Goal: Task Accomplishment & Management: Use online tool/utility

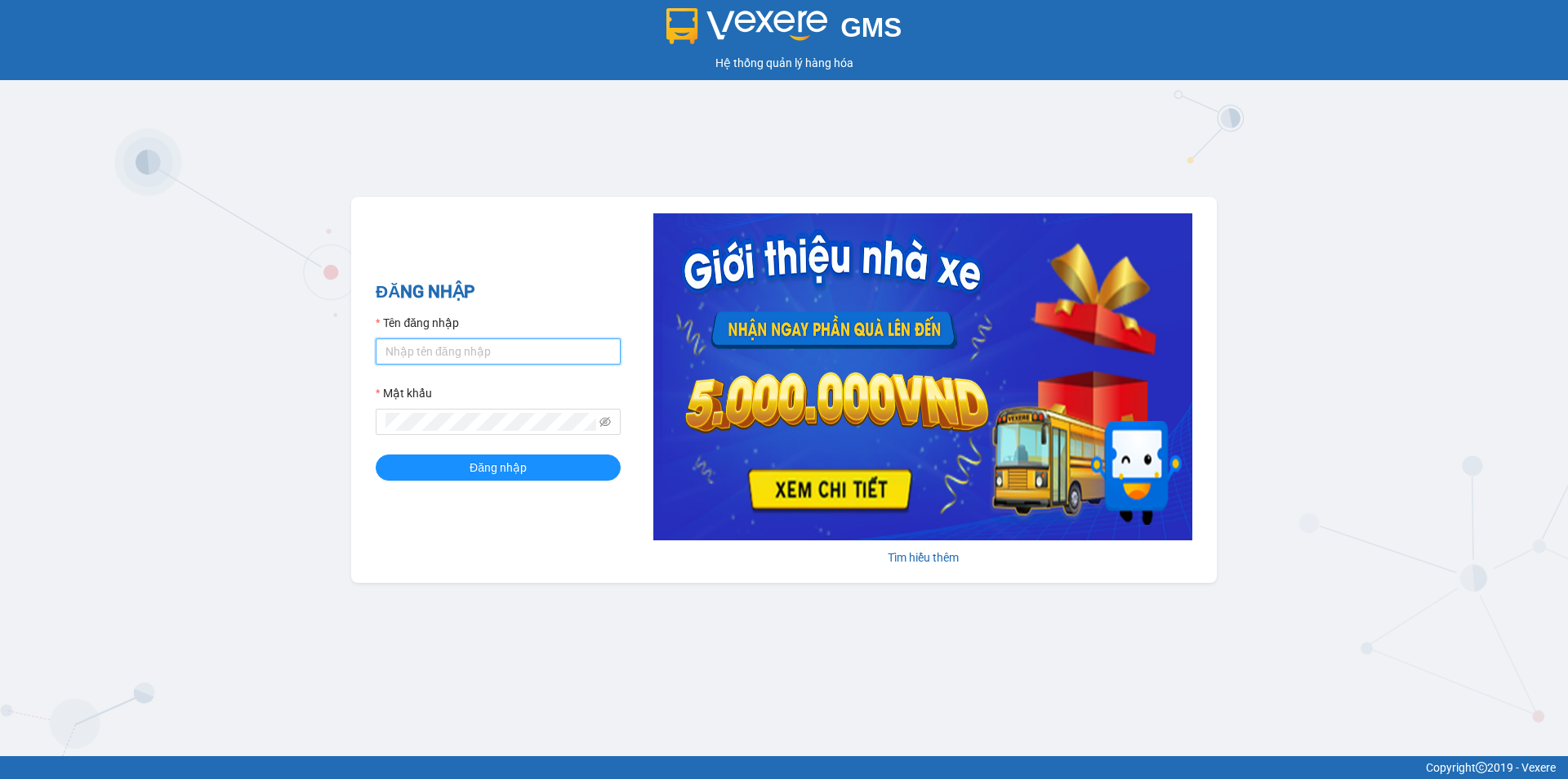
click at [492, 351] on input "Tên đăng nhập" at bounding box center [498, 351] width 245 height 26
type input "huonggiang.tankimchi"
click at [376, 454] on button "Đăng nhập" at bounding box center [498, 467] width 245 height 26
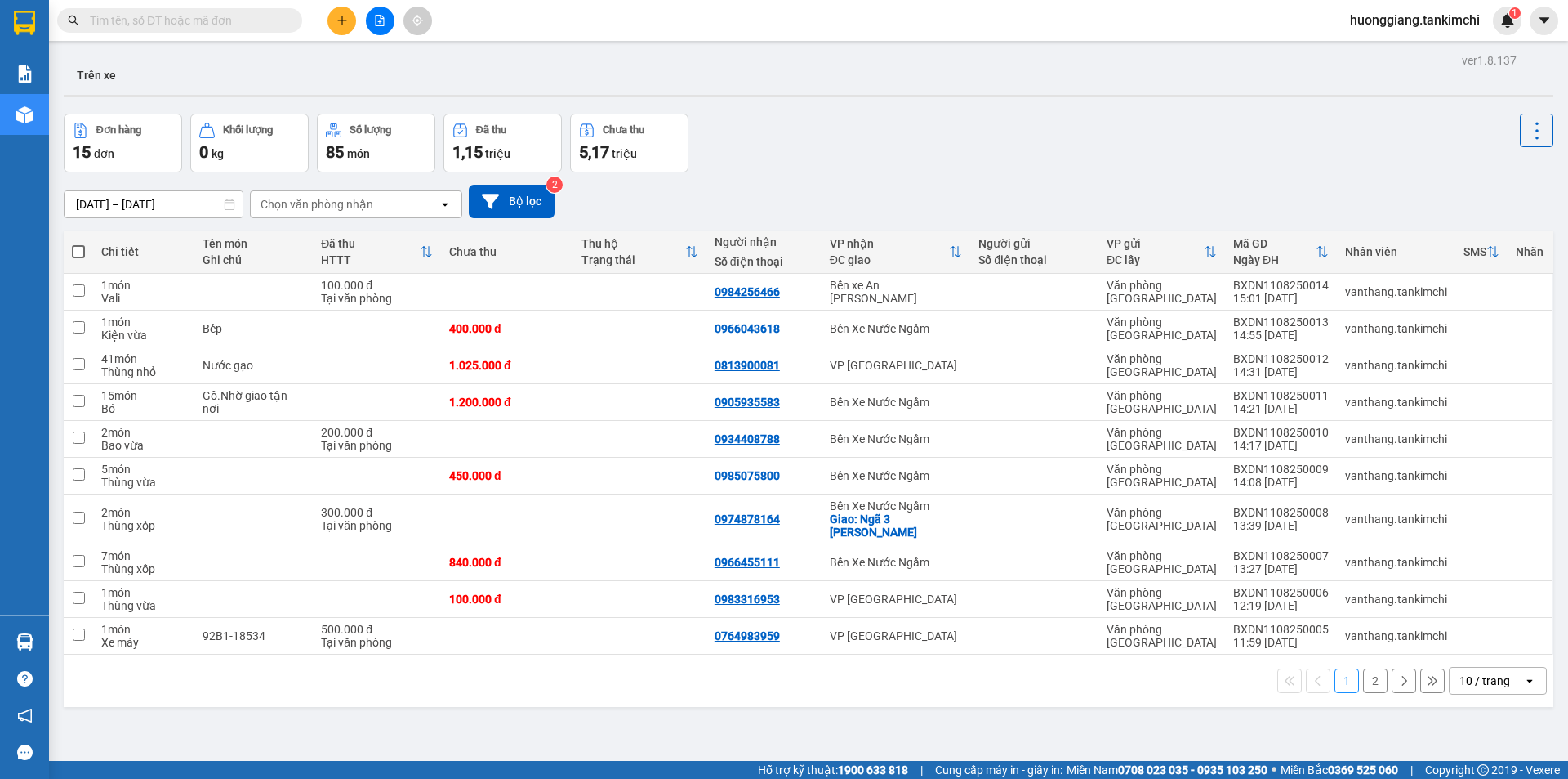
click at [186, 23] on input "text" at bounding box center [186, 21] width 192 height 18
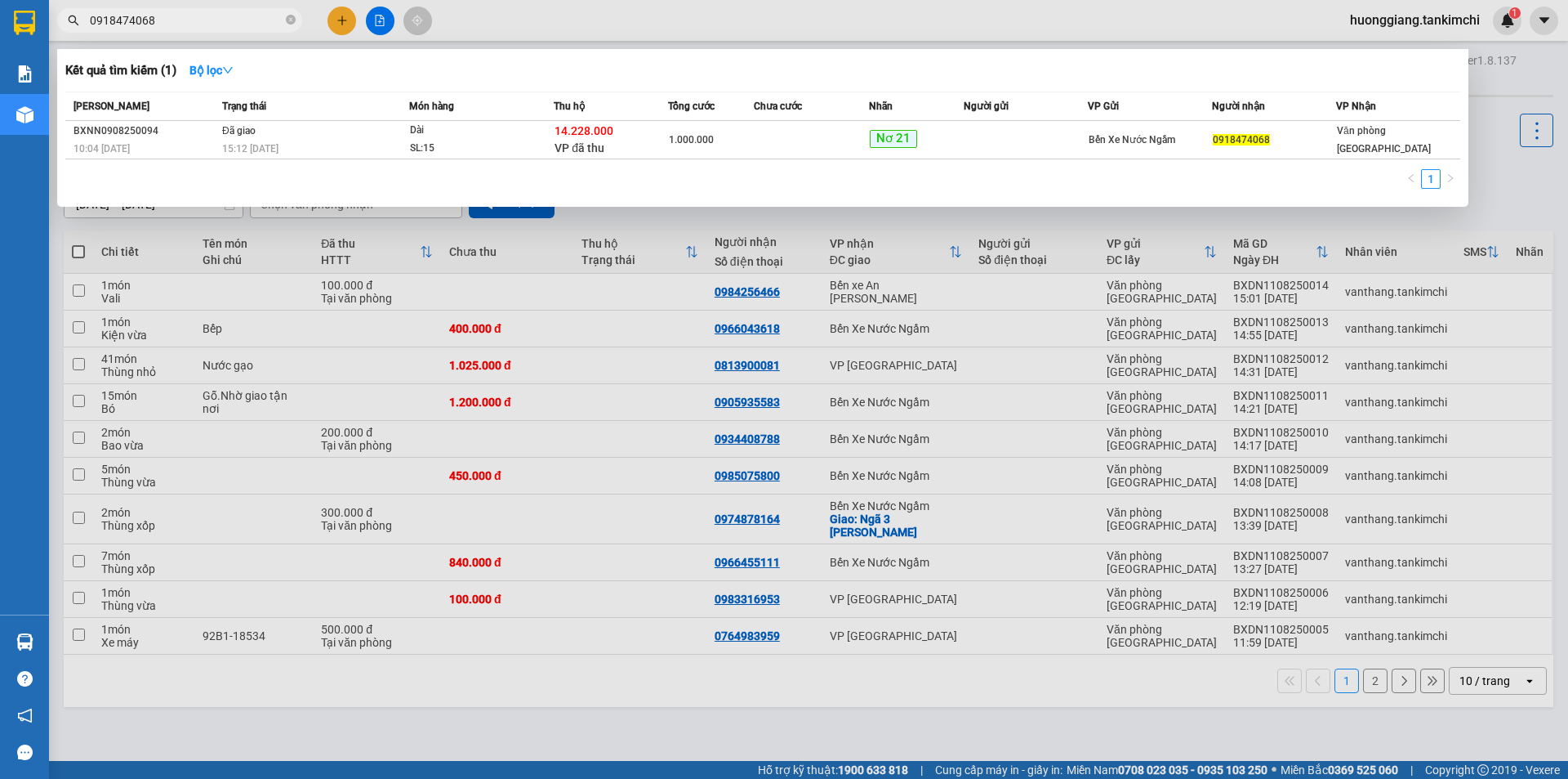
type input "0918474068"
click at [289, 21] on icon "close-circle" at bounding box center [291, 20] width 10 height 10
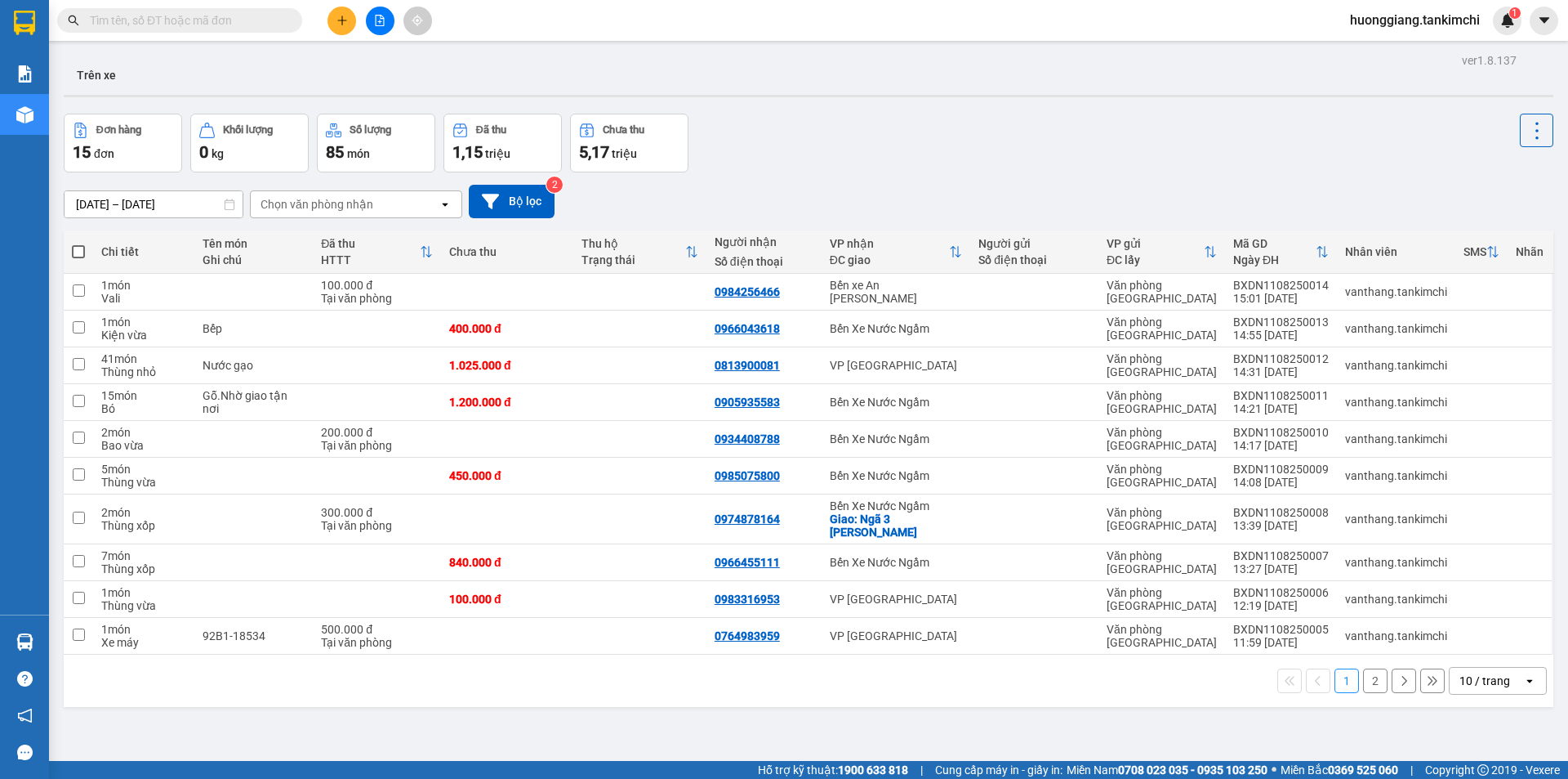
click at [226, 18] on input "text" at bounding box center [186, 21] width 192 height 18
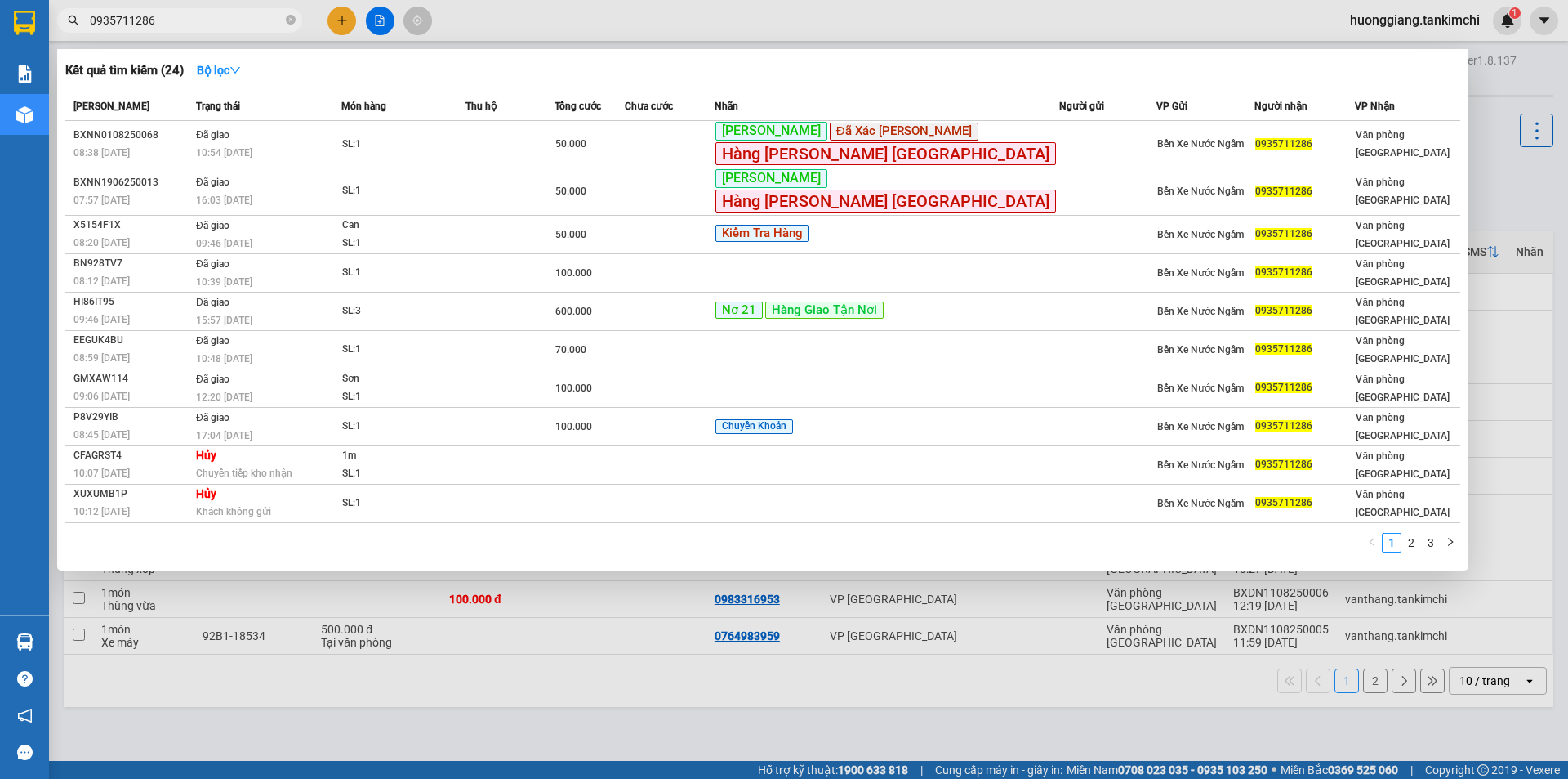
type input "0935711286"
click at [291, 17] on icon "close-circle" at bounding box center [291, 20] width 10 height 10
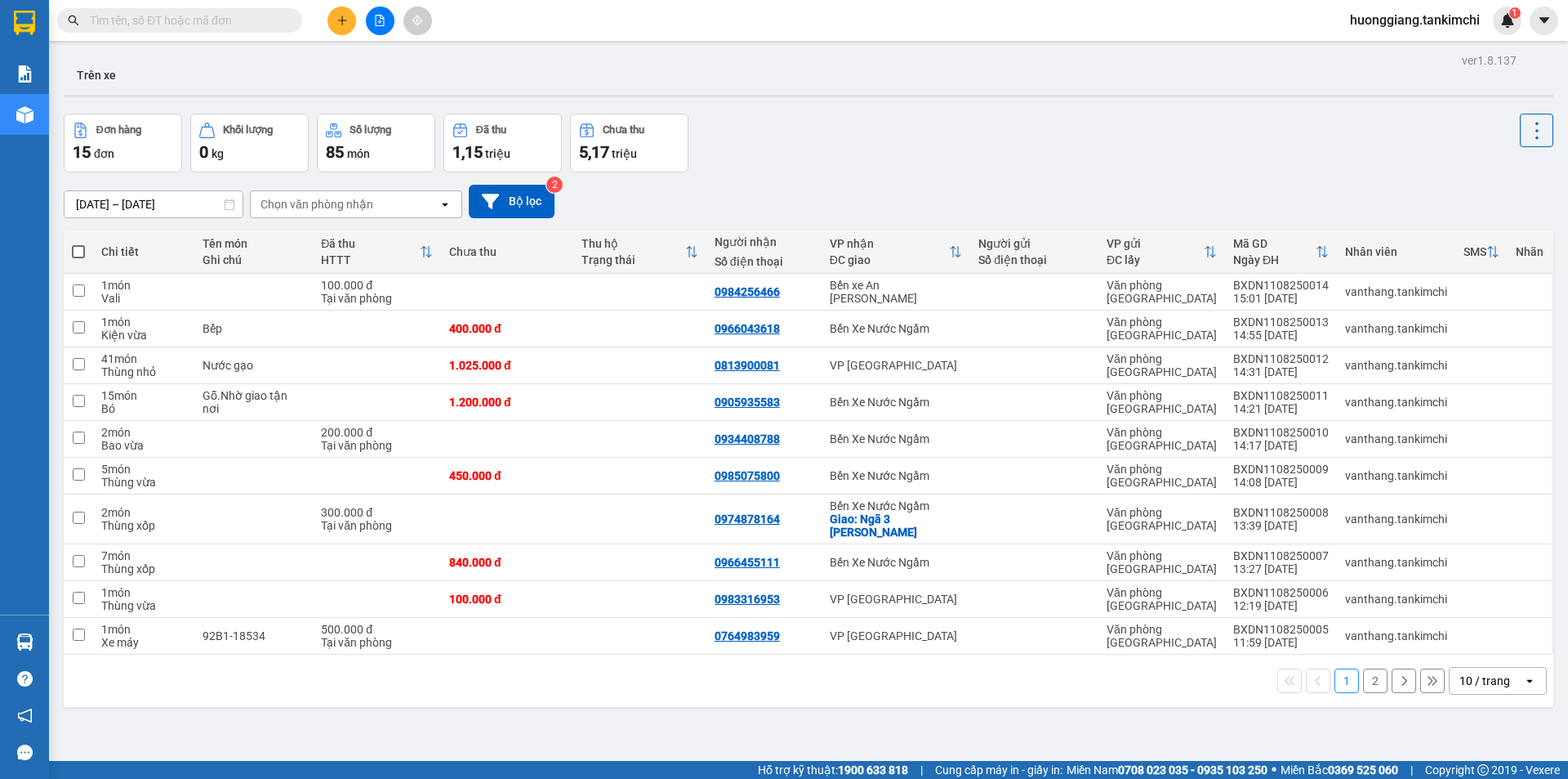
click at [162, 26] on input "text" at bounding box center [186, 21] width 192 height 18
click at [191, 22] on input "text" at bounding box center [186, 21] width 192 height 18
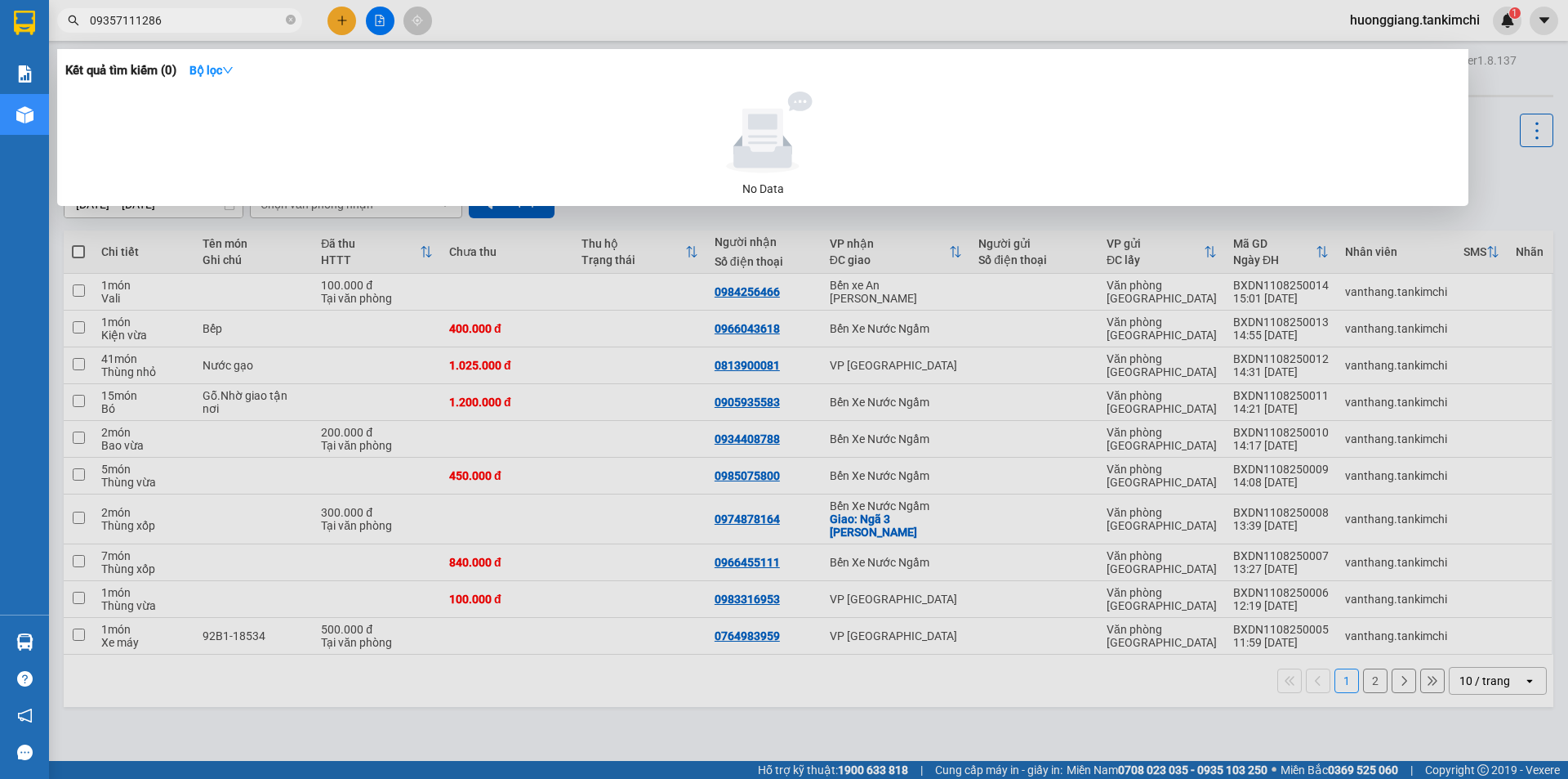
click at [133, 22] on input "09357111286" at bounding box center [186, 21] width 192 height 18
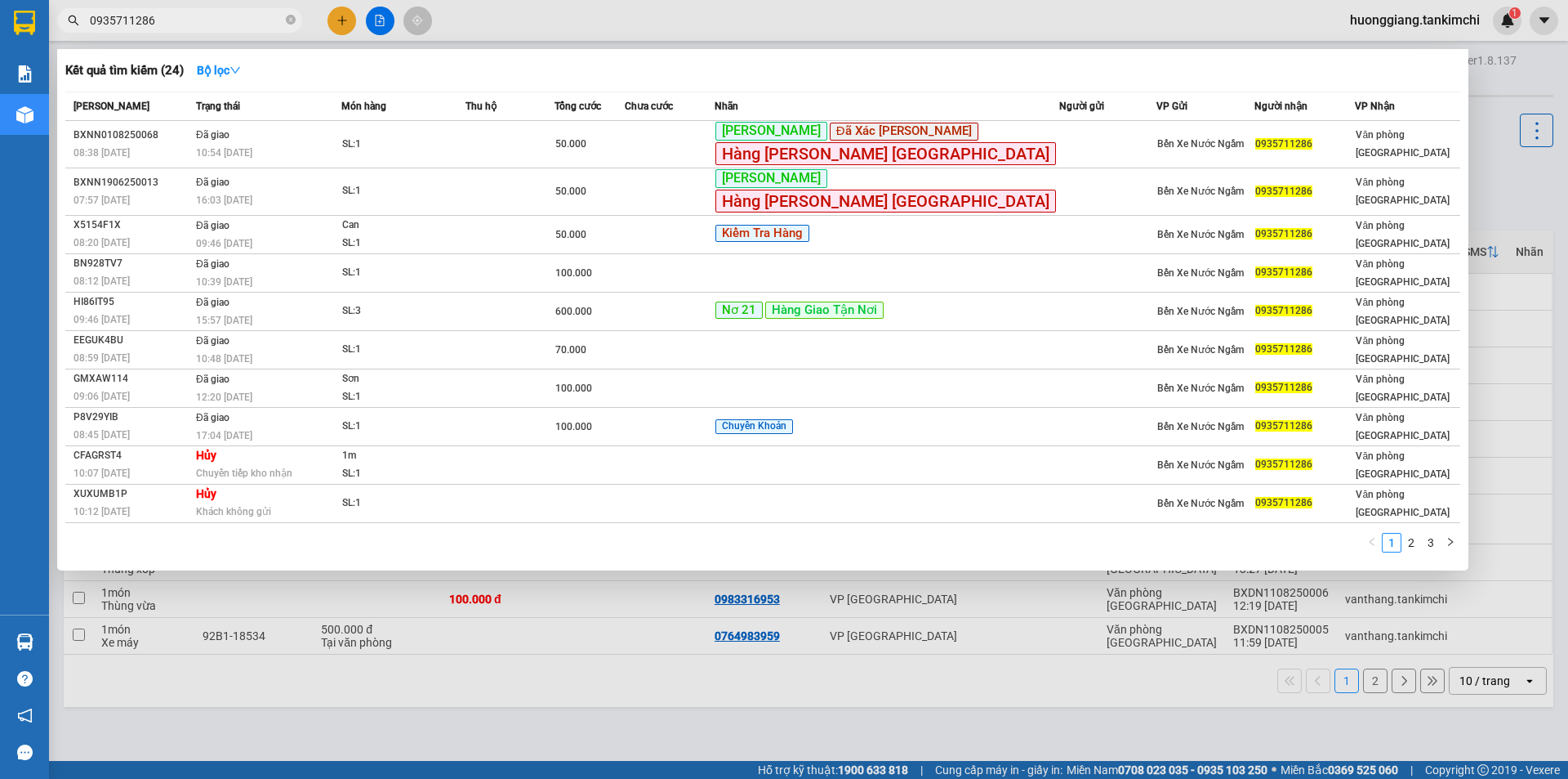
type input "0935711286"
